Goal: Find specific page/section: Find specific page/section

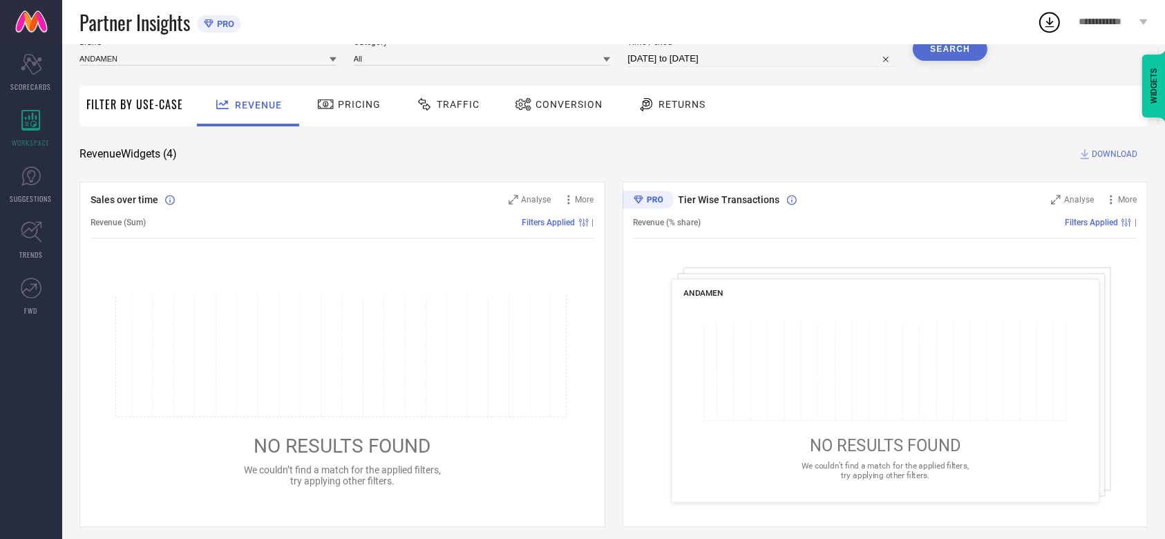
scroll to position [57, 0]
click at [564, 97] on div "Conversion" at bounding box center [558, 103] width 95 height 23
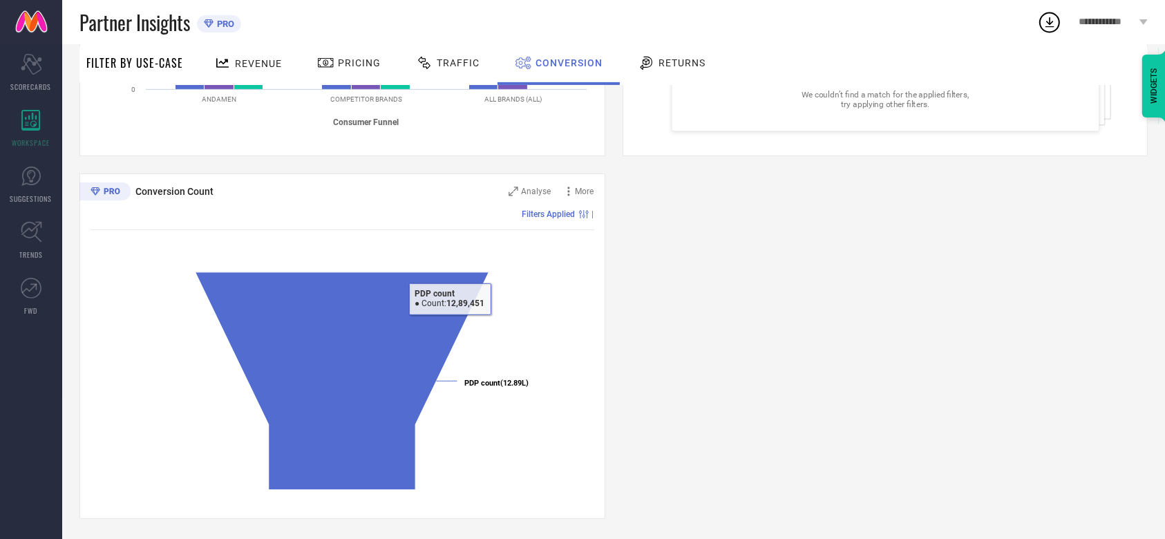
scroll to position [0, 0]
